Goal: Browse casually

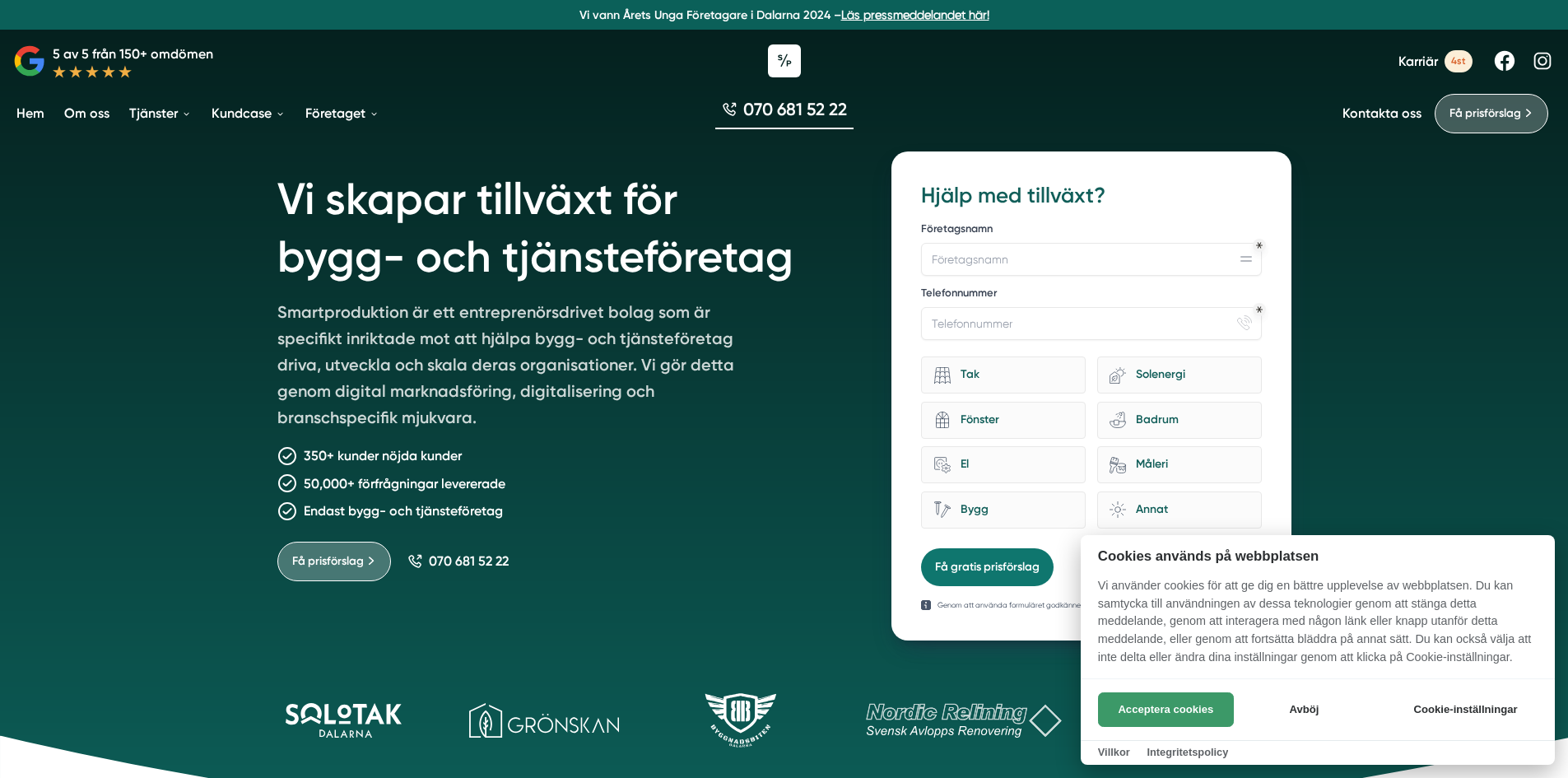
click at [1154, 705] on button "Acceptera cookies" at bounding box center [1166, 710] width 136 height 34
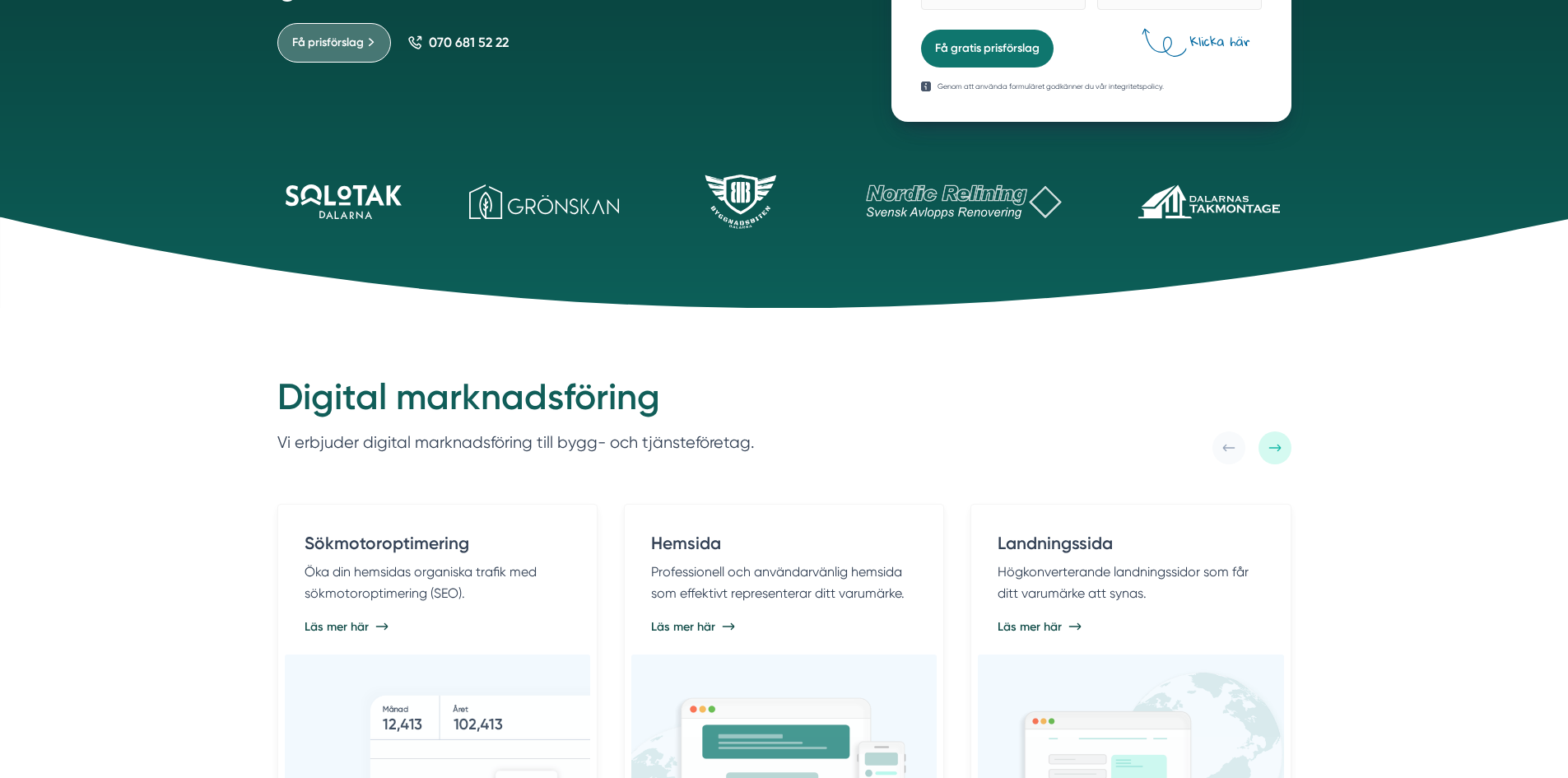
scroll to position [330, 0]
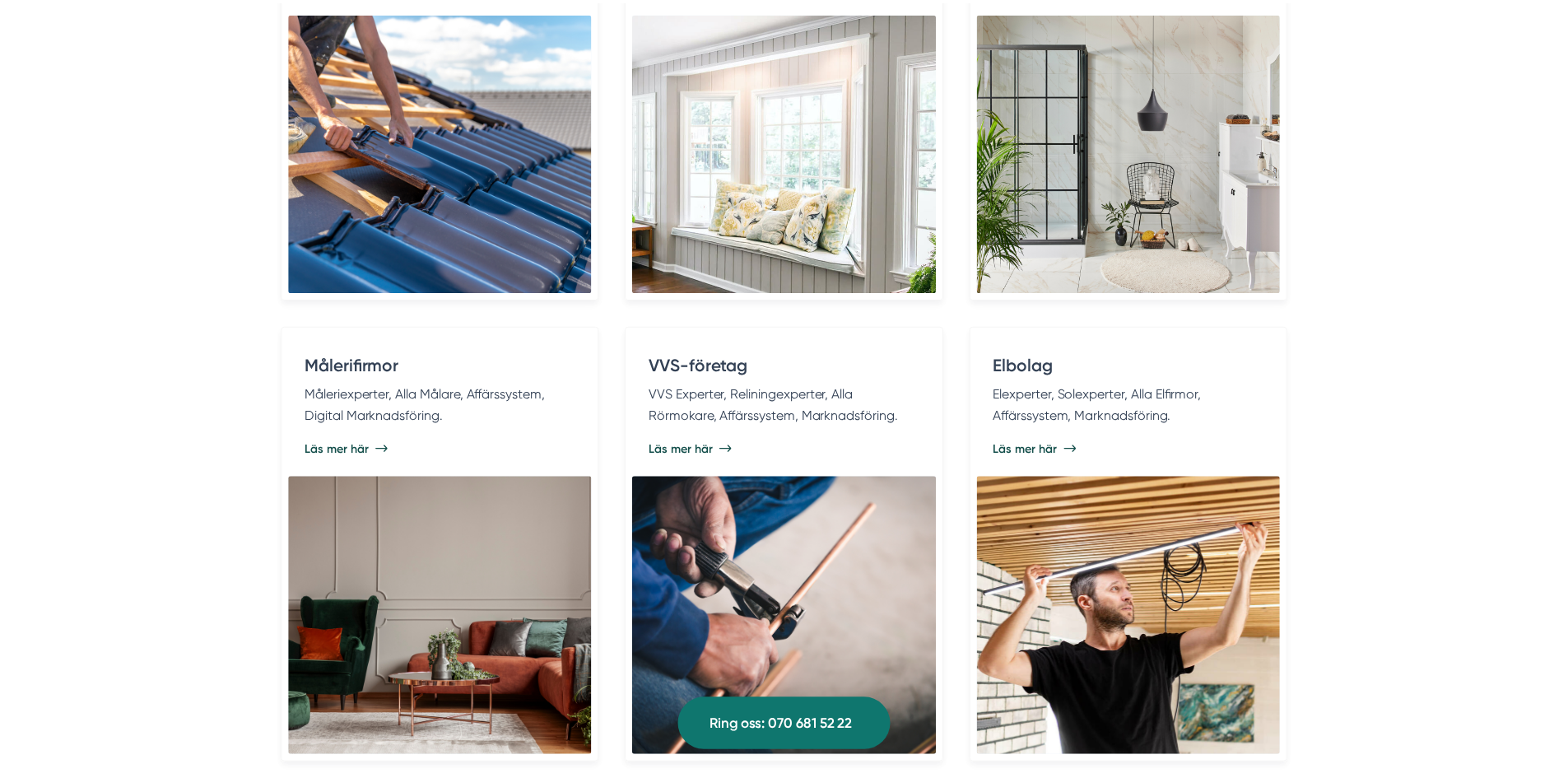
scroll to position [3624, 0]
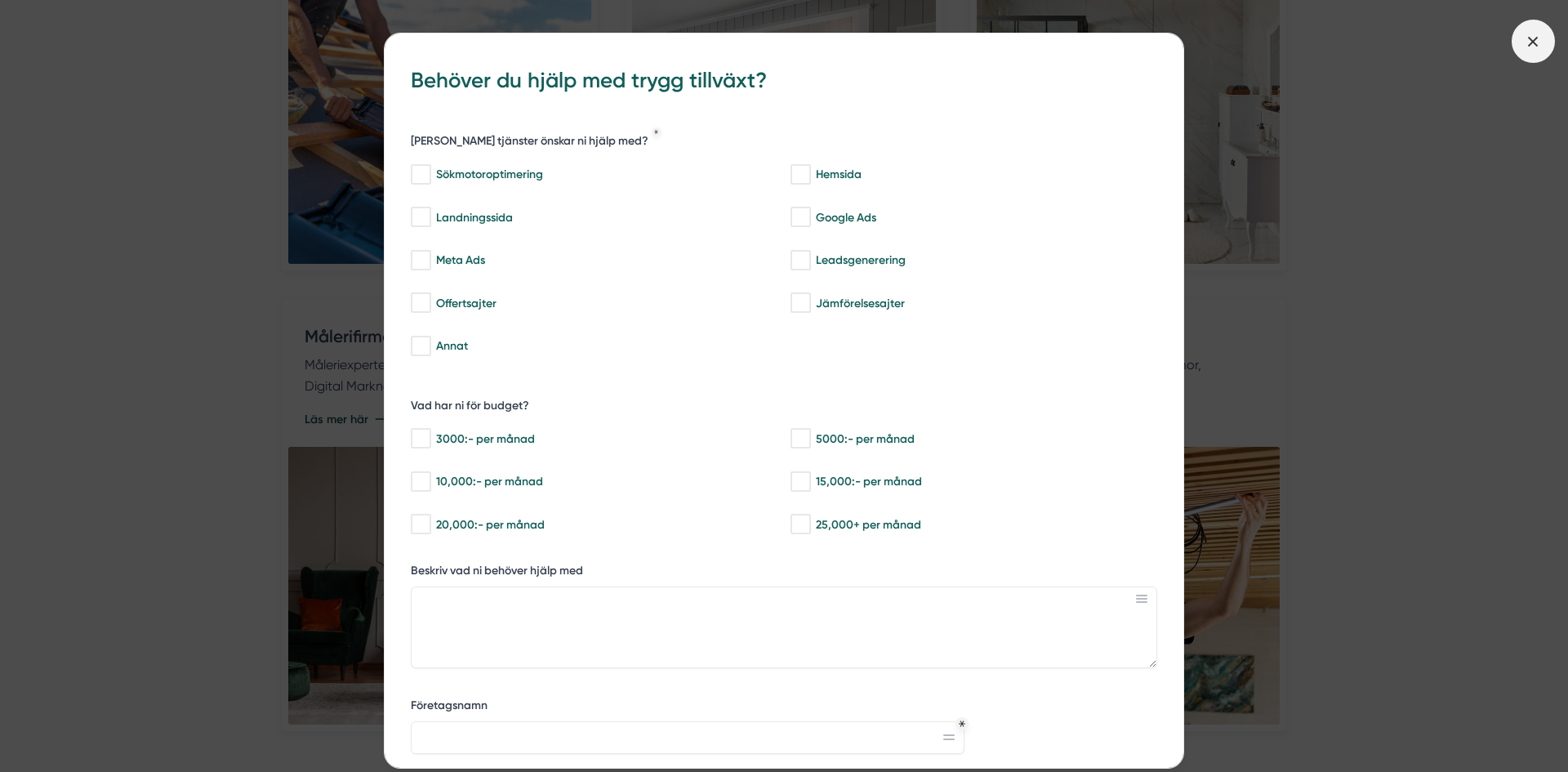
click at [1523, 38] on span at bounding box center [1533, 41] width 43 height 43
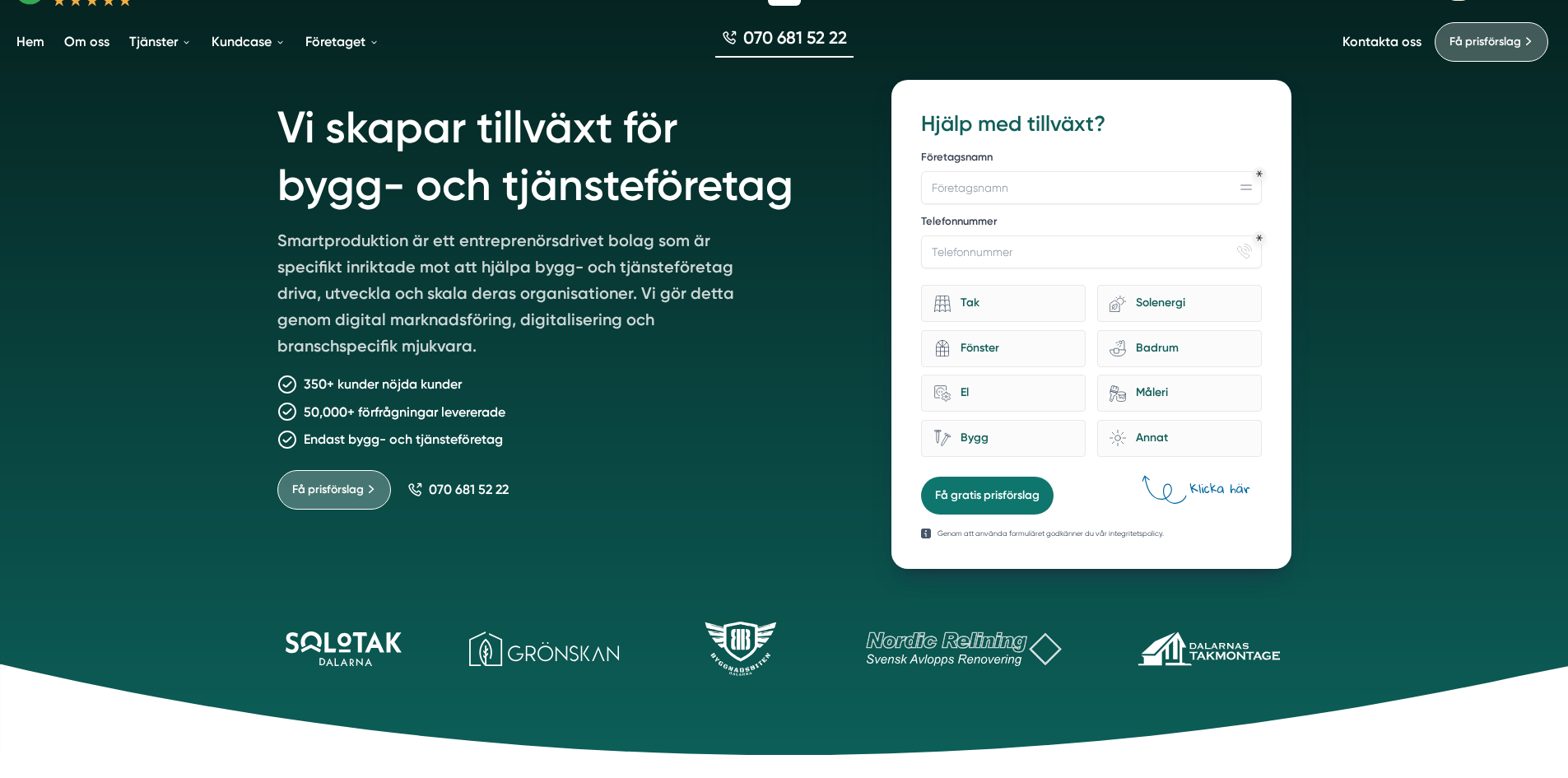
scroll to position [0, 0]
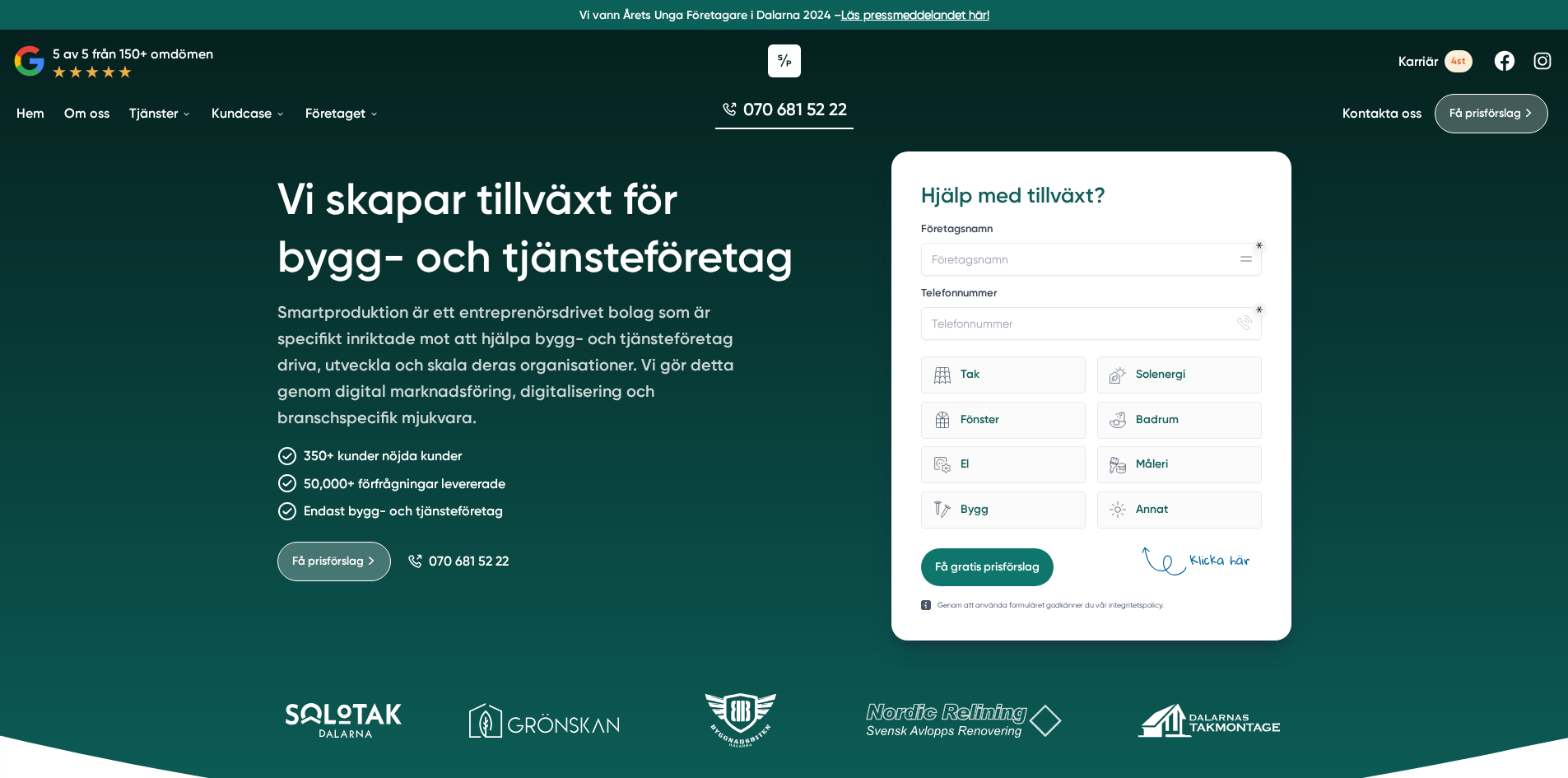
click at [1540, 53] on icon at bounding box center [1543, 61] width 18 height 18
